Goal: Transaction & Acquisition: Download file/media

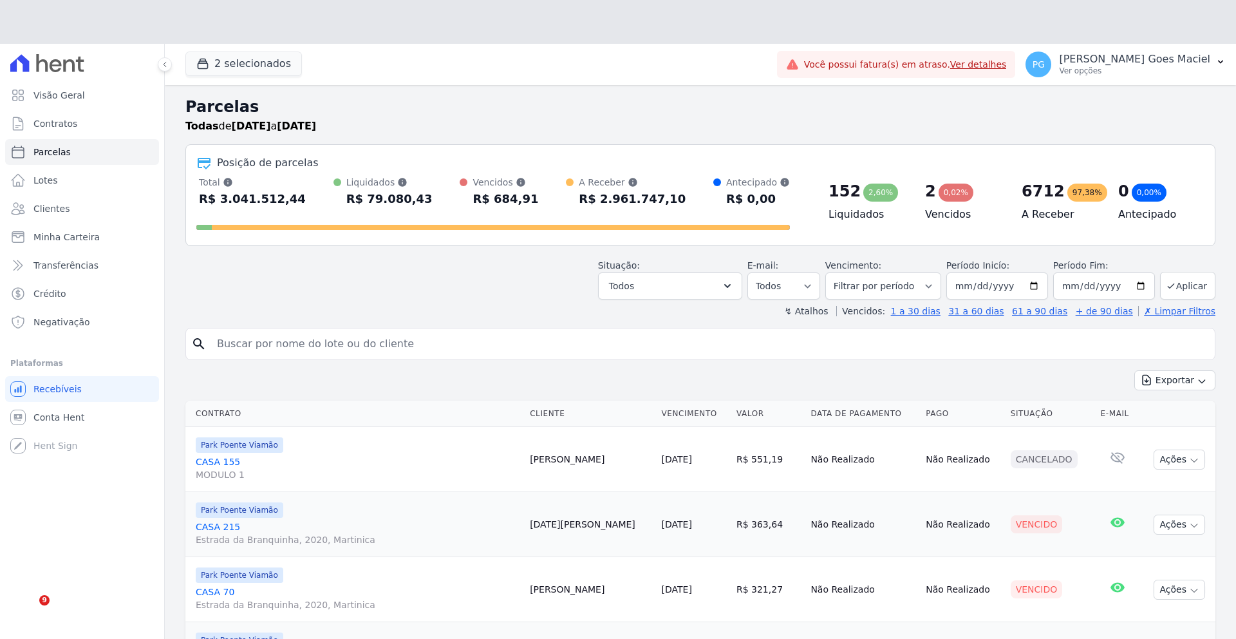
select select
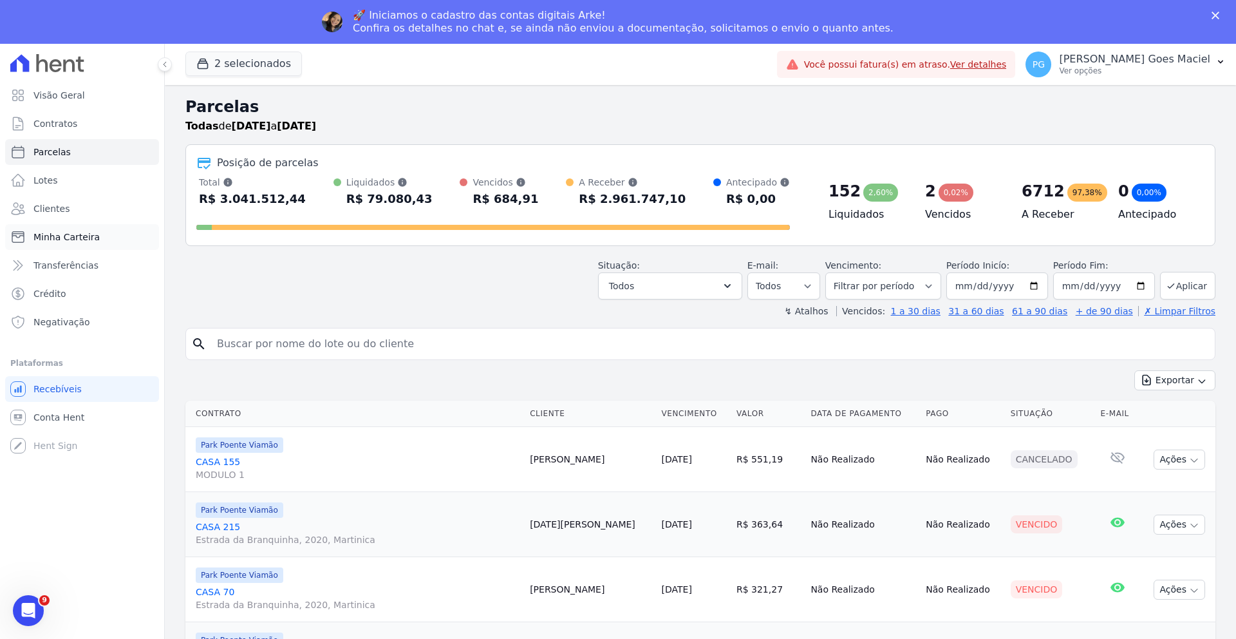
click at [66, 241] on span "Minha Carteira" at bounding box center [66, 236] width 66 height 13
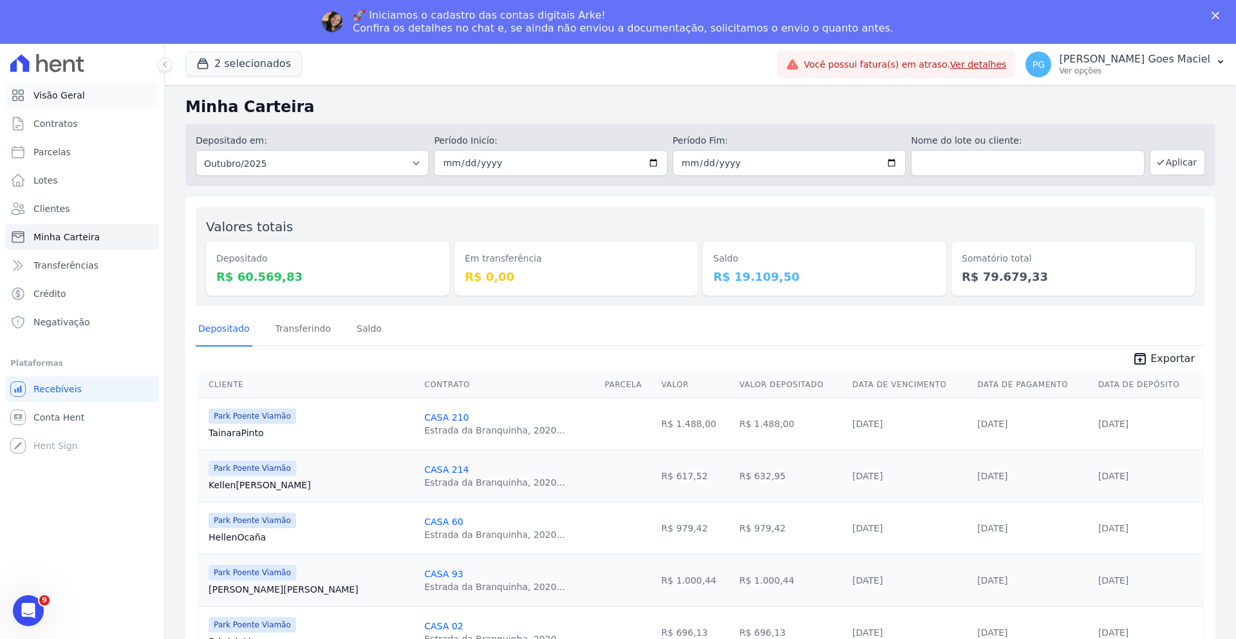
click at [59, 95] on span "Visão Geral" at bounding box center [58, 95] width 51 height 13
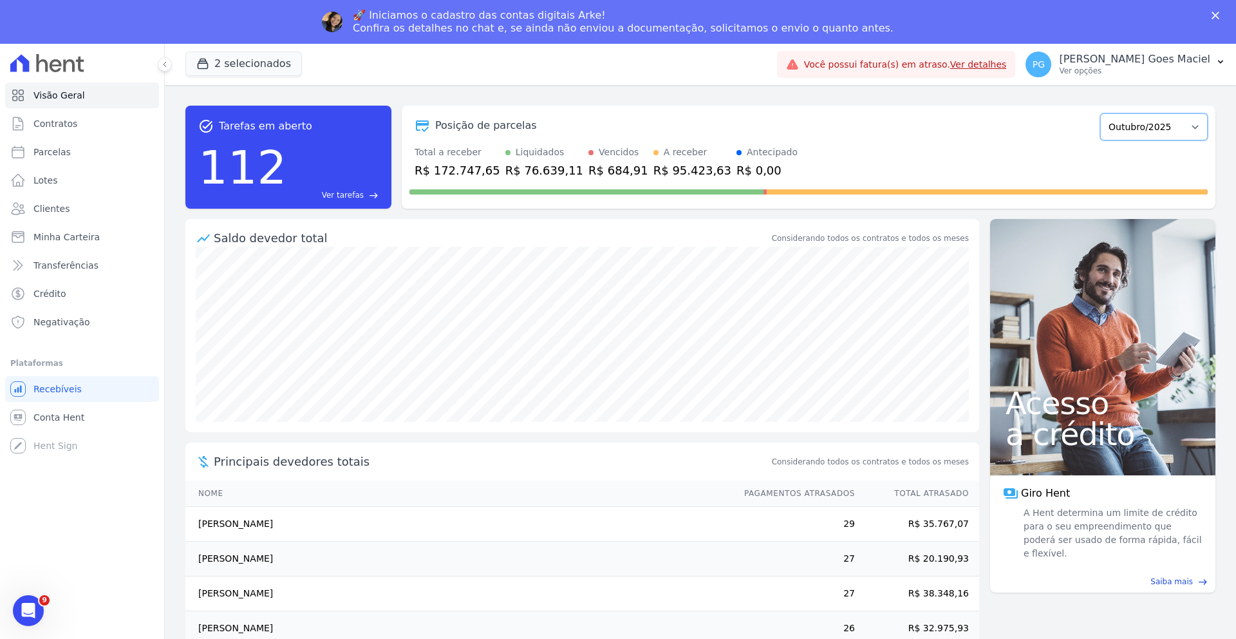
click at [1163, 131] on select "Novembro/2022 Dezembro/2022 Janeiro/2023 Fevereiro/2023 Março/2023 Abril/2023 M…" at bounding box center [1153, 126] width 107 height 27
click at [54, 158] on link "Parcelas" at bounding box center [82, 152] width 154 height 26
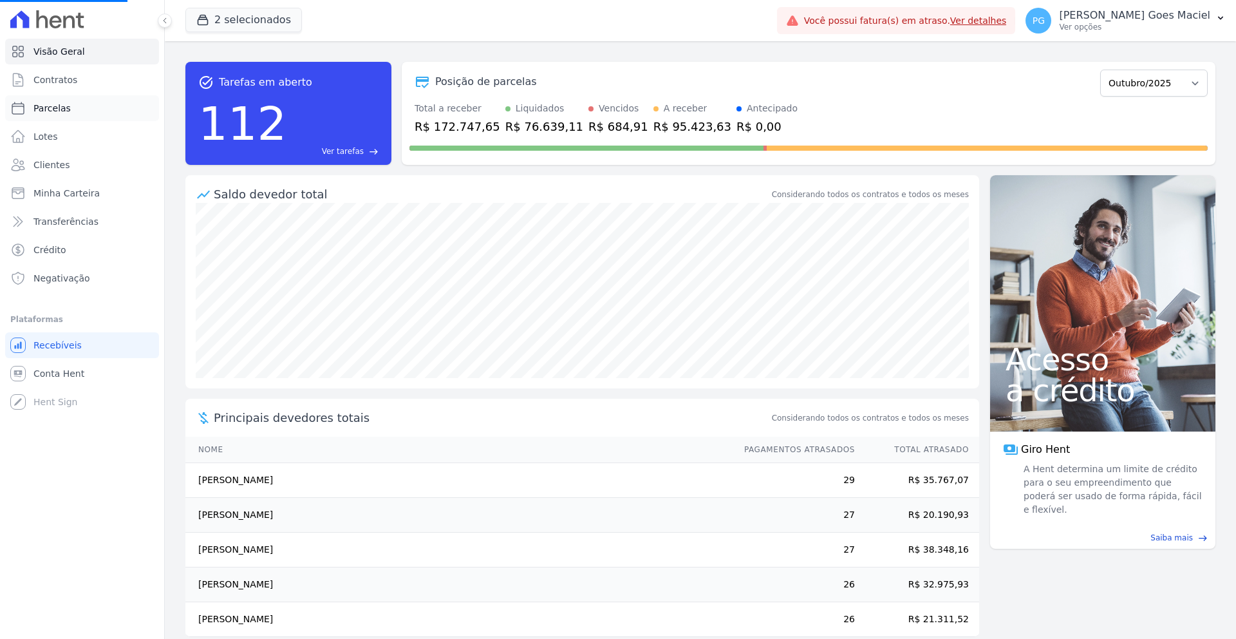
click at [57, 109] on span "Parcelas" at bounding box center [51, 108] width 37 height 13
select select
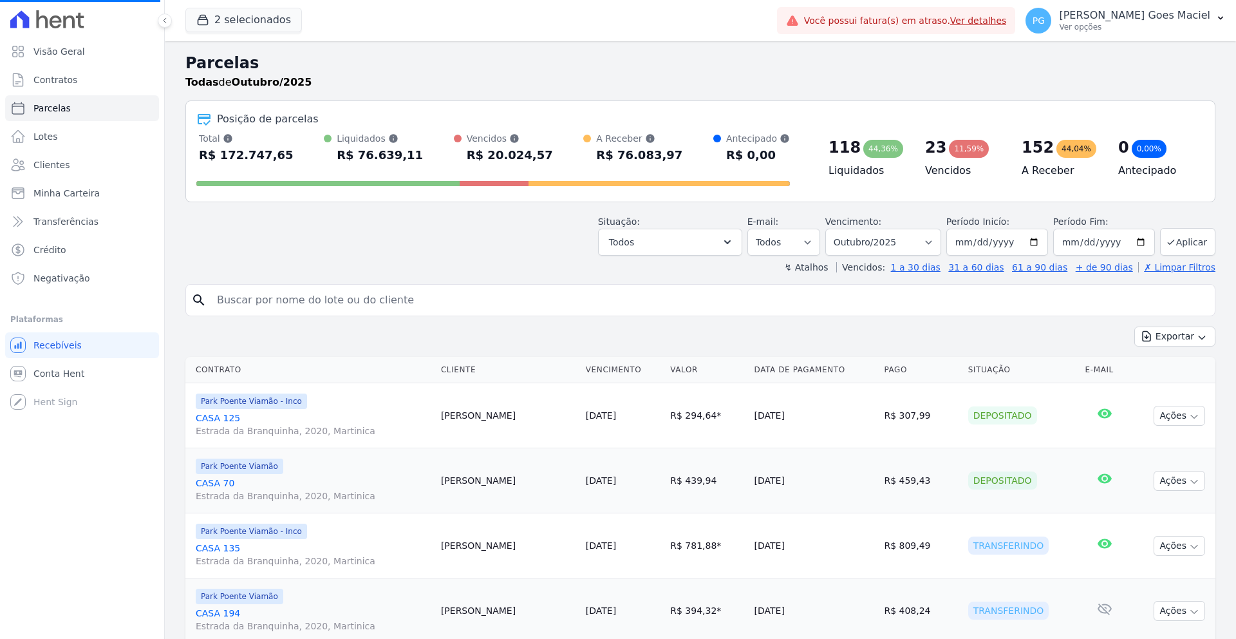
scroll to position [7, 0]
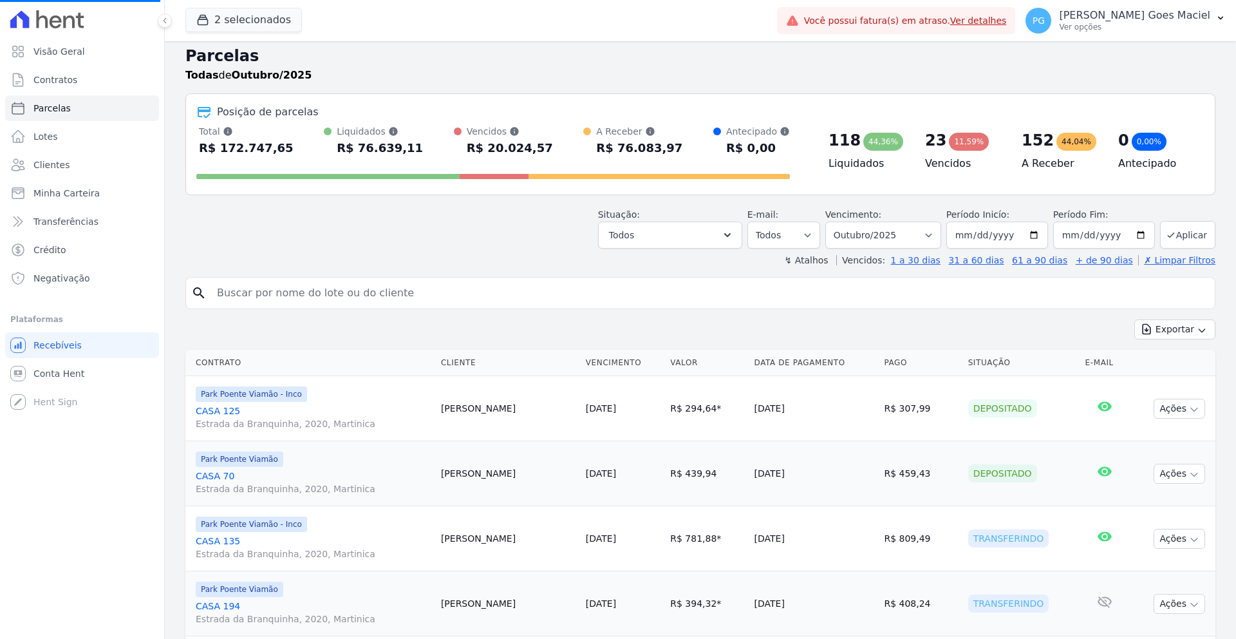
select select
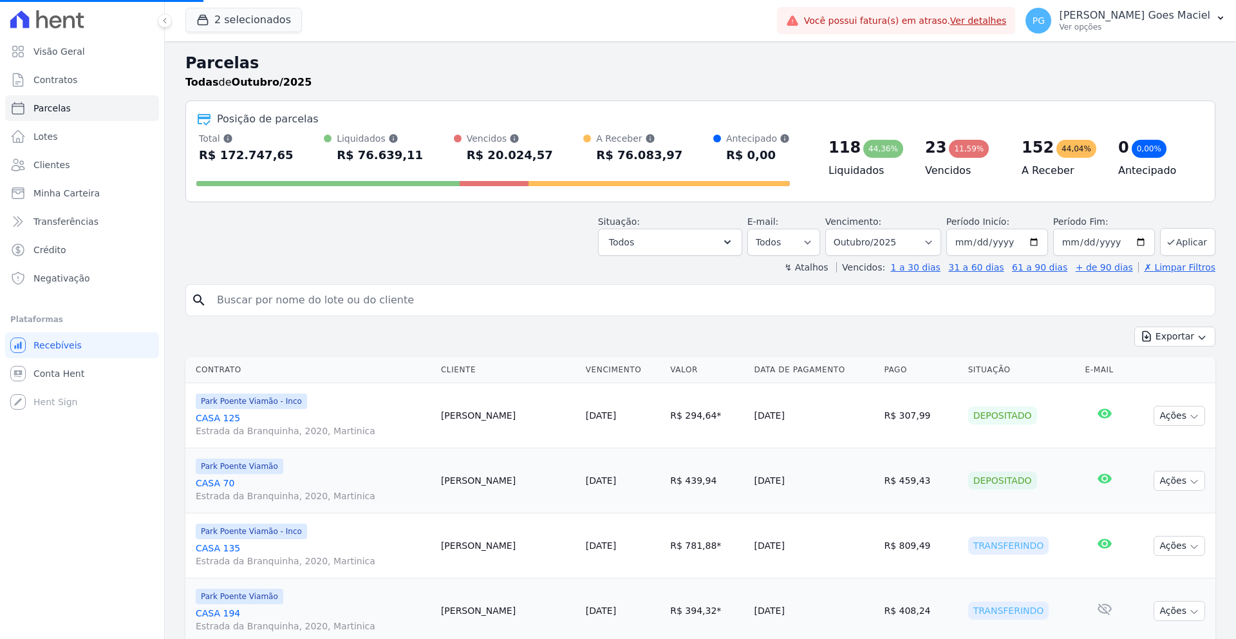
select select
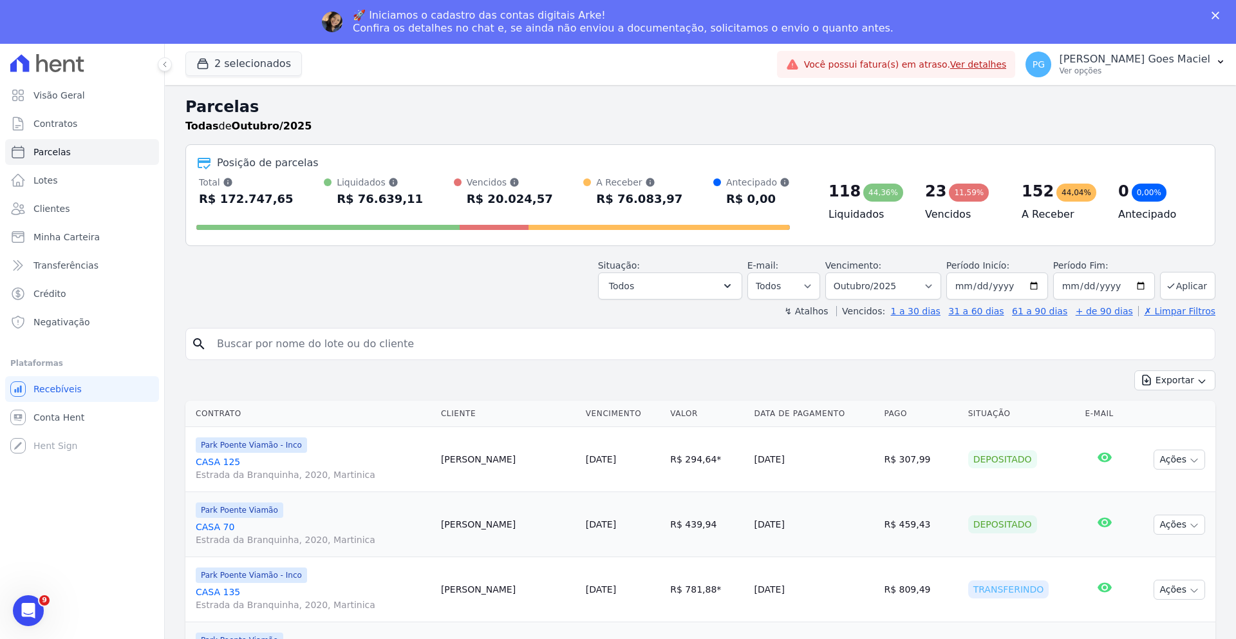
scroll to position [16, 0]
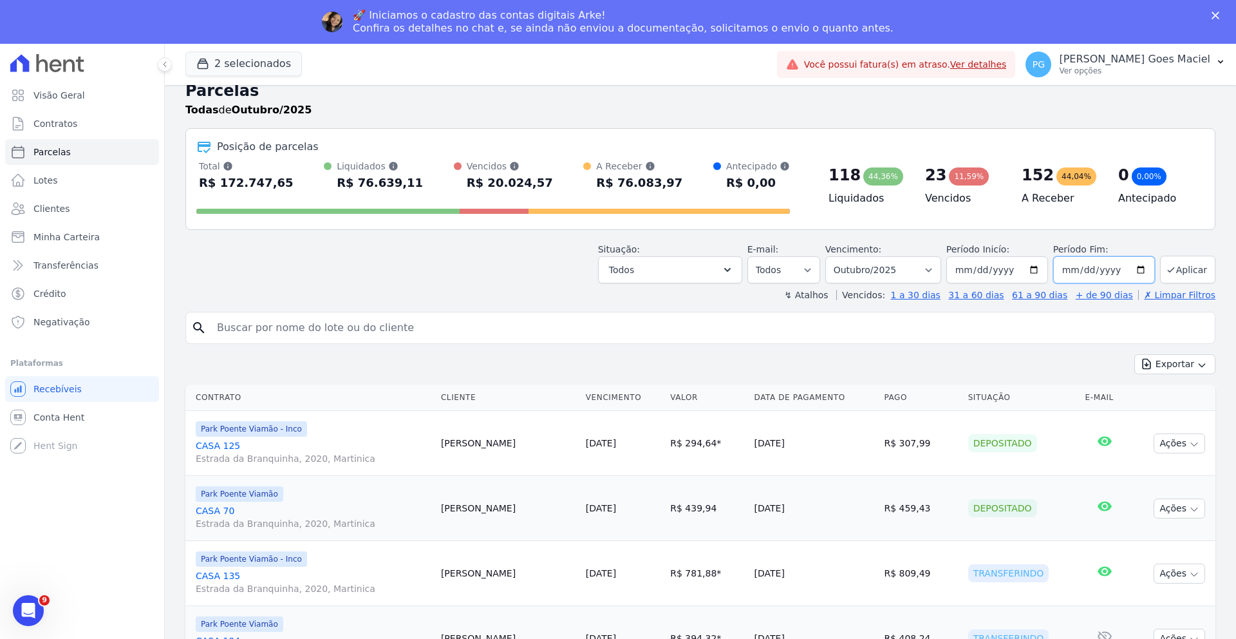
click at [1095, 270] on input "2025-10-31" at bounding box center [1104, 269] width 102 height 27
click at [1140, 271] on input "2025-10-31" at bounding box center [1104, 269] width 102 height 27
type input "[DATE]"
click at [1178, 267] on button "Aplicar" at bounding box center [1187, 270] width 55 height 28
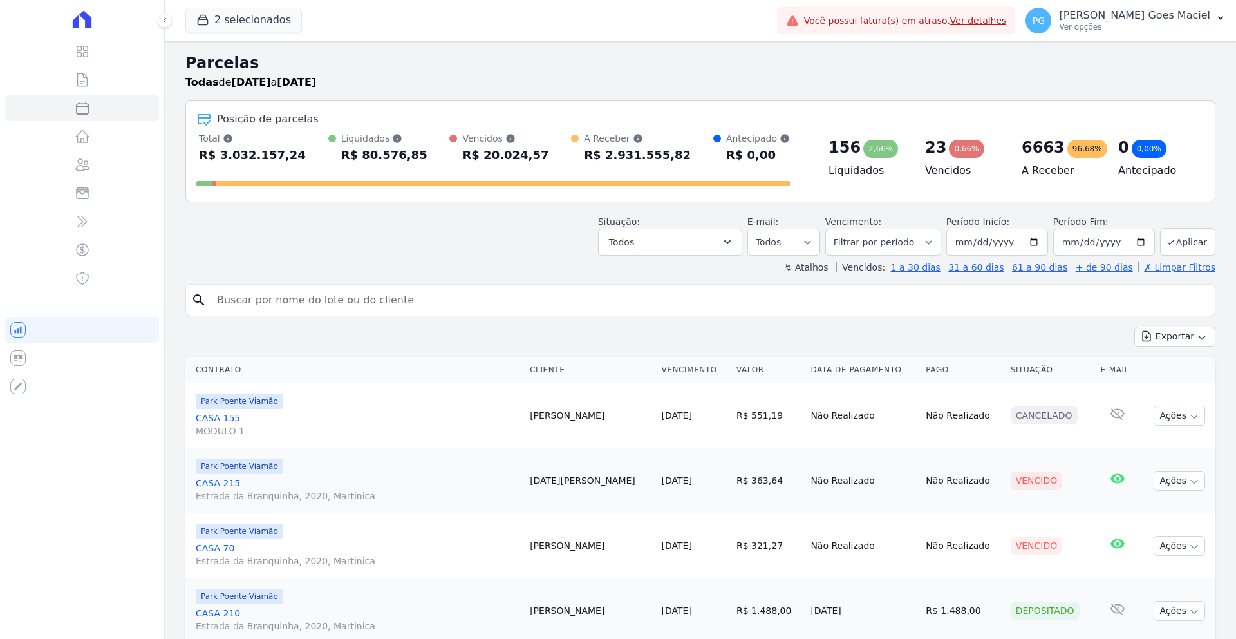
select select
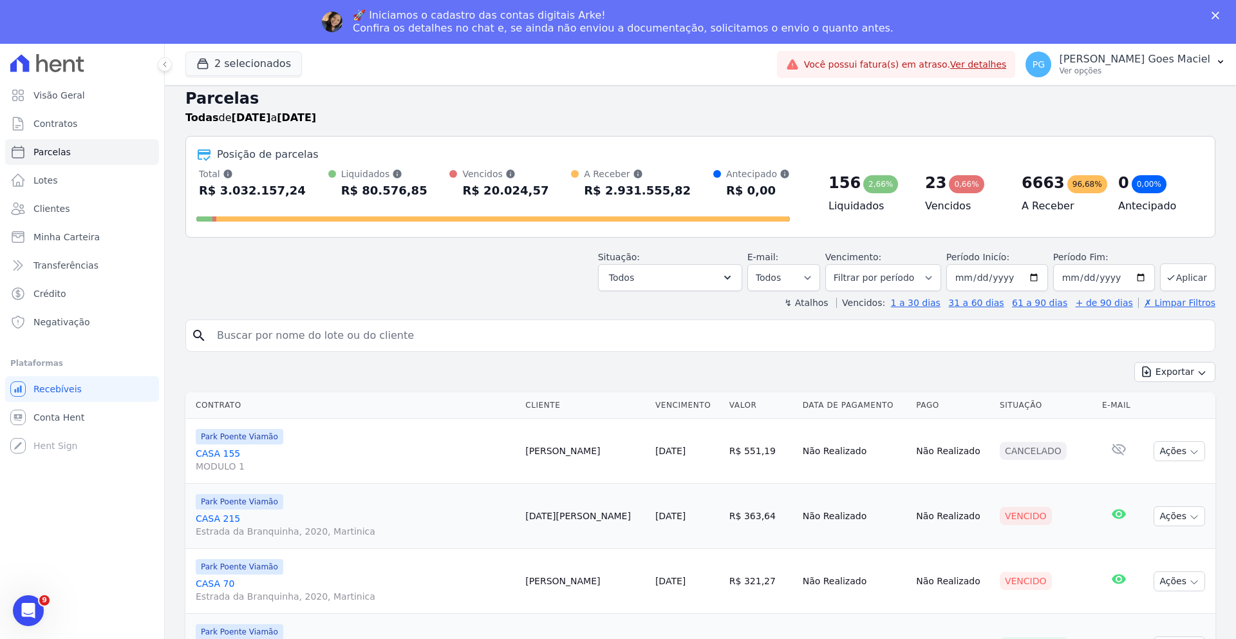
scroll to position [9, 0]
click at [1155, 370] on button "Exportar" at bounding box center [1174, 371] width 81 height 20
click at [1158, 427] on span "Exportar CSV" at bounding box center [1173, 423] width 68 height 13
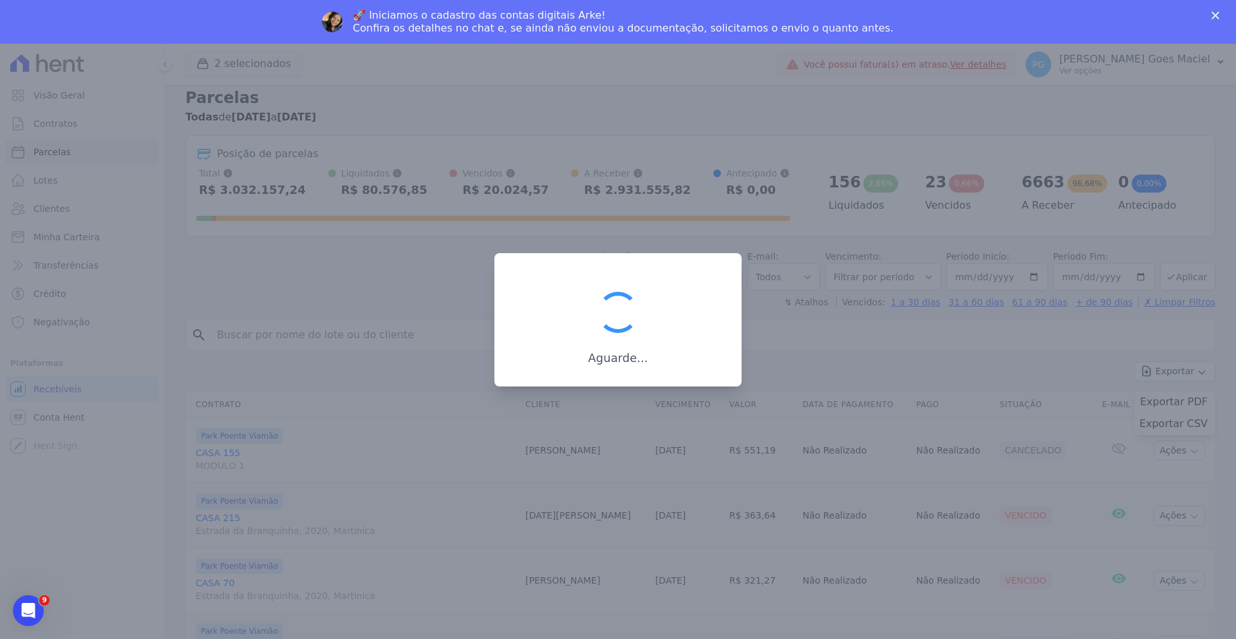
click at [241, 264] on div at bounding box center [618, 319] width 1236 height 639
